Goal: Navigation & Orientation: Understand site structure

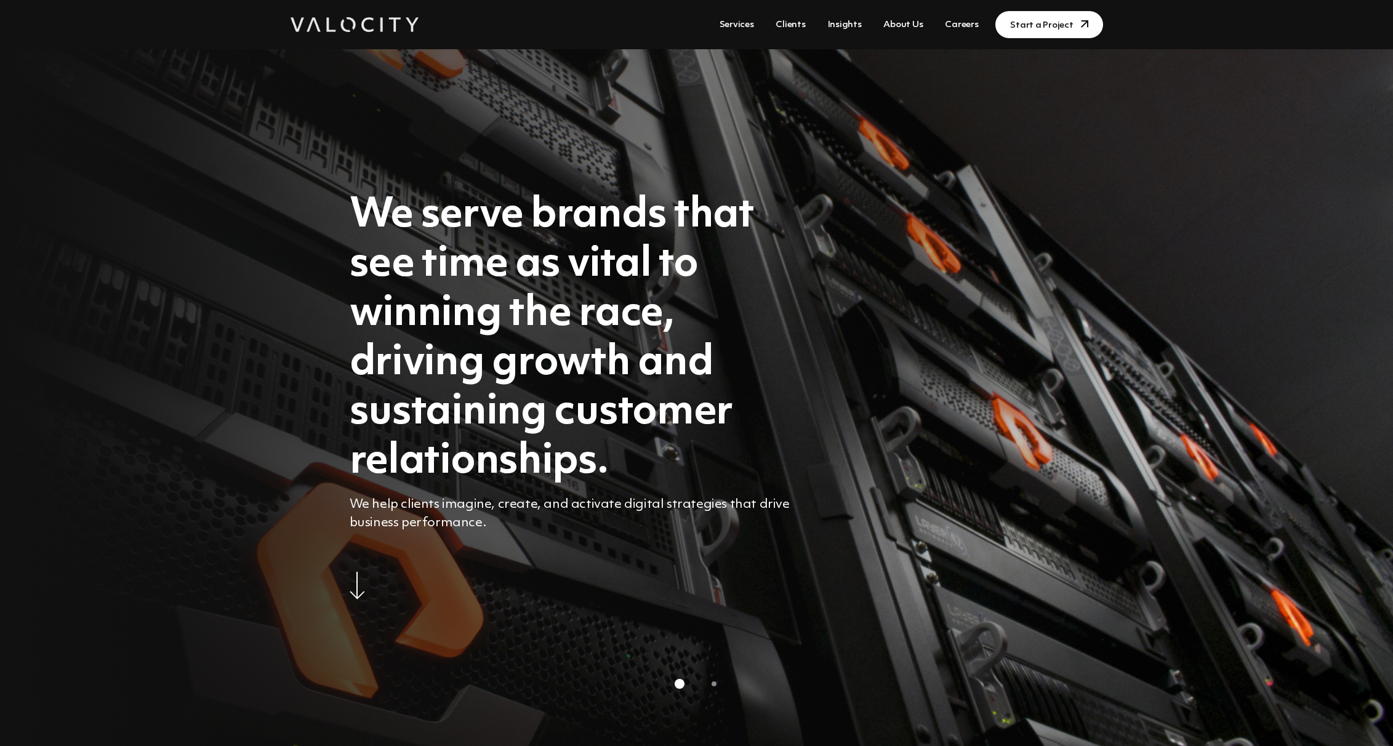
click at [806, 21] on link "Clients" at bounding box center [790, 25] width 39 height 23
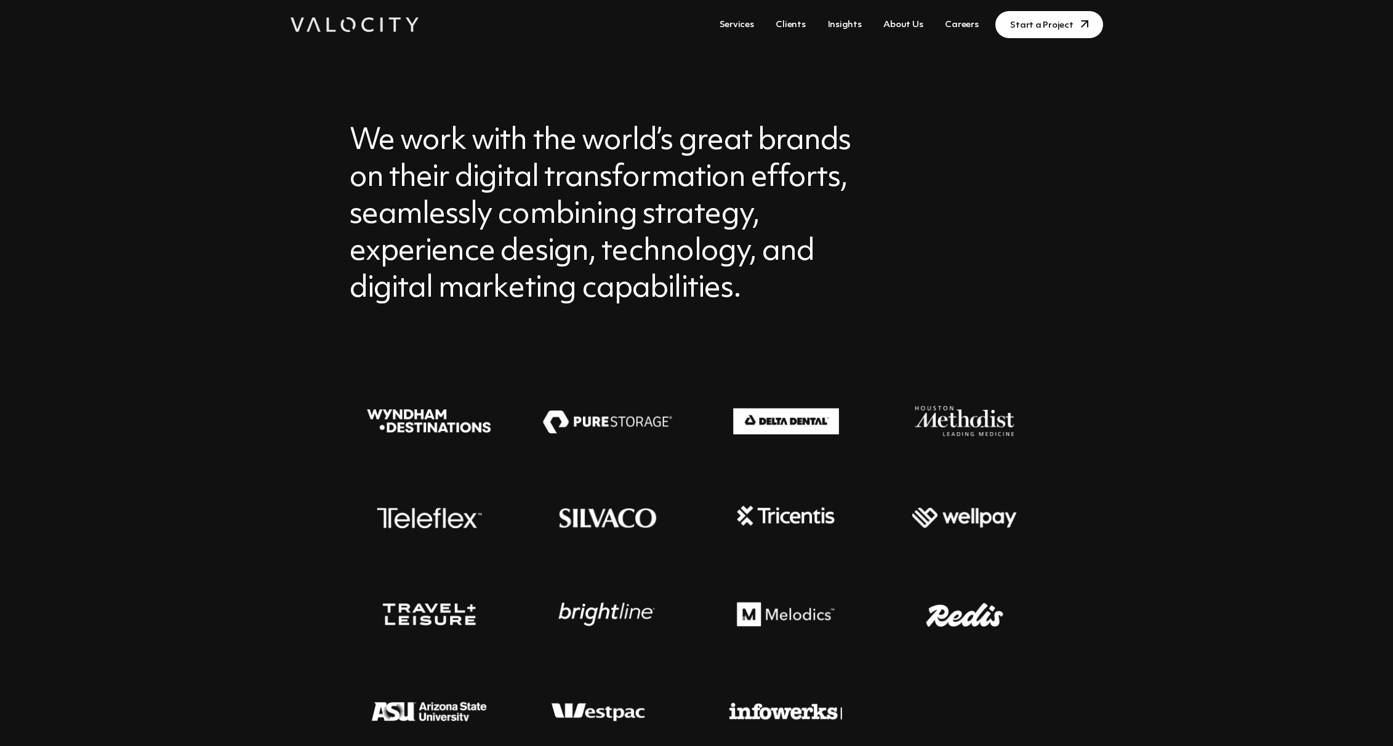
click at [906, 21] on link "About Us" at bounding box center [902, 25] width 49 height 23
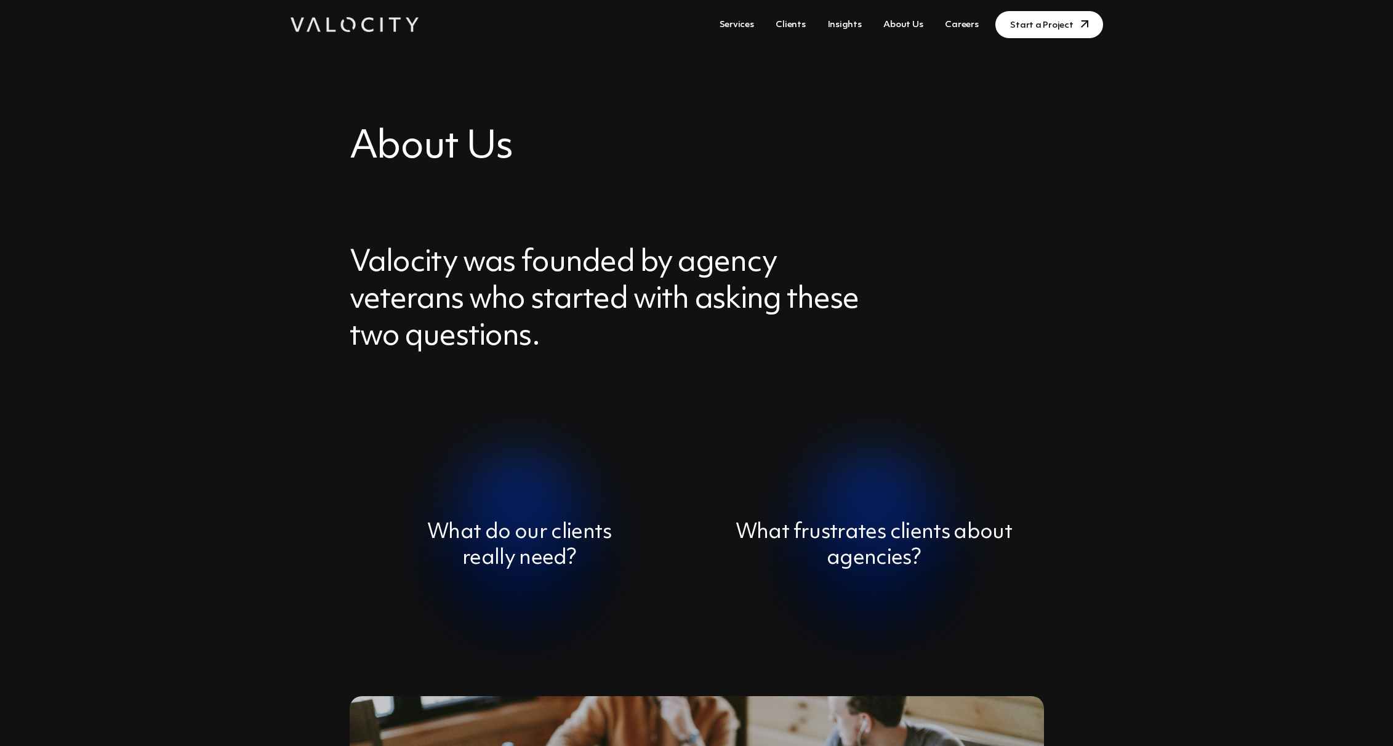
click at [833, 518] on div "What frustrates clients about agencies?" at bounding box center [874, 546] width 340 height 262
